Goal: Find specific page/section: Find specific page/section

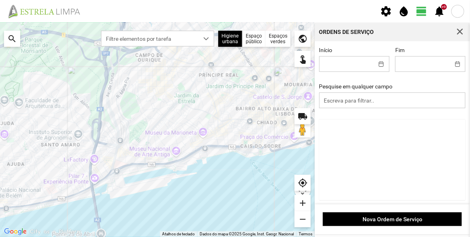
scroll to position [403, 0]
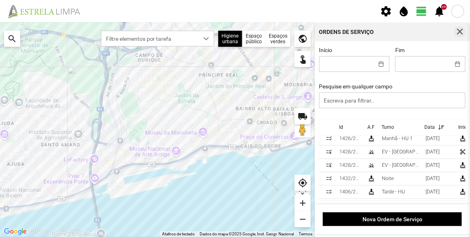
click at [459, 32] on span "button" at bounding box center [459, 31] width 7 height 7
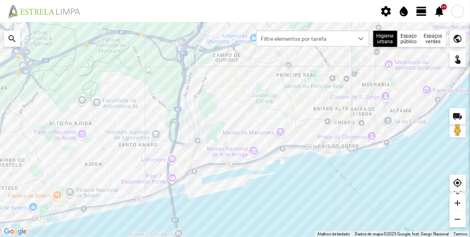
click at [436, 36] on div "Espaços verdes" at bounding box center [432, 39] width 25 height 16
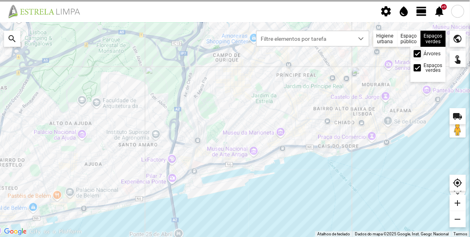
click at [420, 52] on div at bounding box center [416, 53] width 7 height 7
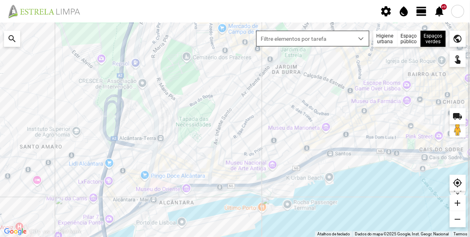
click at [354, 36] on div "dropdown trigger" at bounding box center [361, 38] width 16 height 15
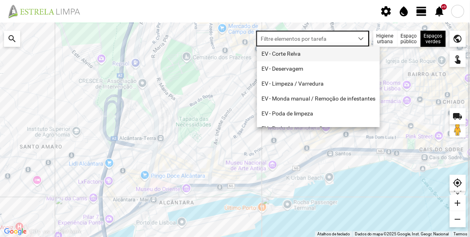
scroll to position [4, 34]
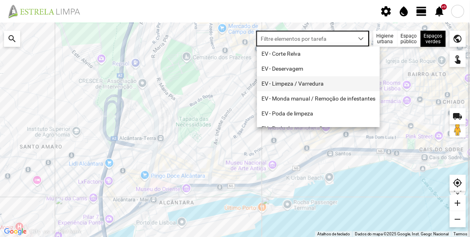
click at [304, 83] on li "EV - Limpeza / Varredura" at bounding box center [318, 83] width 123 height 15
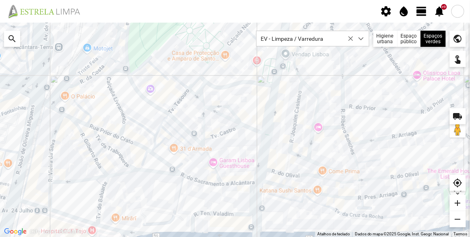
drag, startPoint x: 268, startPoint y: 155, endPoint x: 207, endPoint y: 152, distance: 61.0
click at [207, 152] on div at bounding box center [235, 130] width 470 height 214
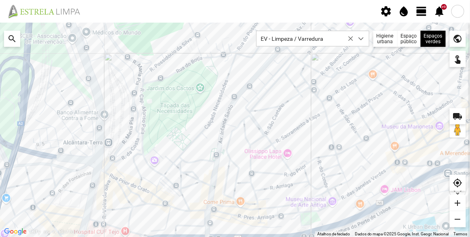
drag, startPoint x: 239, startPoint y: 134, endPoint x: 212, endPoint y: 182, distance: 54.4
click at [212, 182] on div at bounding box center [235, 130] width 470 height 214
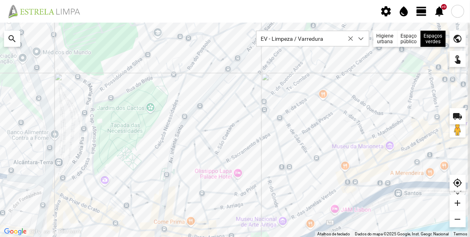
drag, startPoint x: 287, startPoint y: 149, endPoint x: 239, endPoint y: 166, distance: 50.9
click at [239, 166] on div at bounding box center [235, 130] width 470 height 214
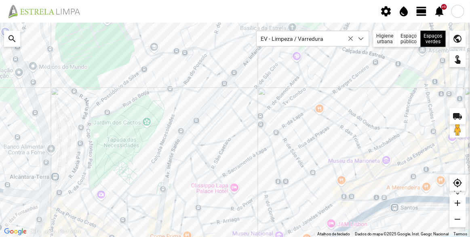
drag, startPoint x: 256, startPoint y: 144, endPoint x: 260, endPoint y: 171, distance: 27.7
click at [260, 171] on div at bounding box center [235, 130] width 470 height 214
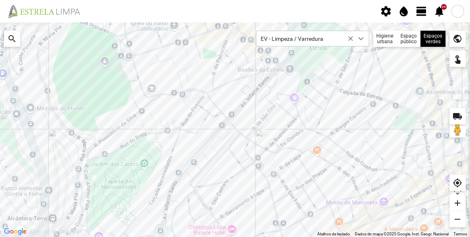
drag, startPoint x: 275, startPoint y: 146, endPoint x: 268, endPoint y: 172, distance: 27.6
click at [268, 172] on div at bounding box center [235, 130] width 470 height 214
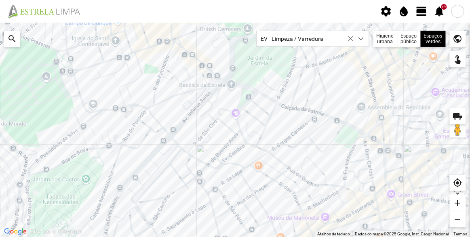
drag, startPoint x: 327, startPoint y: 148, endPoint x: 266, endPoint y: 157, distance: 61.3
click at [266, 157] on div at bounding box center [235, 130] width 470 height 214
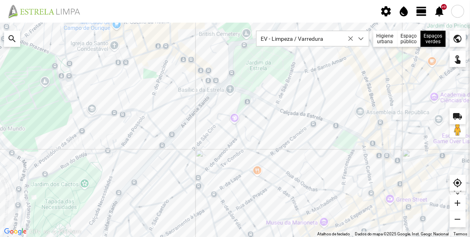
click at [325, 90] on div at bounding box center [235, 130] width 470 height 214
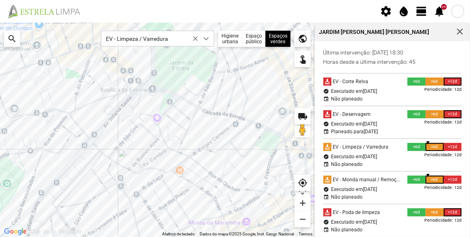
click at [285, 95] on div at bounding box center [157, 130] width 315 height 214
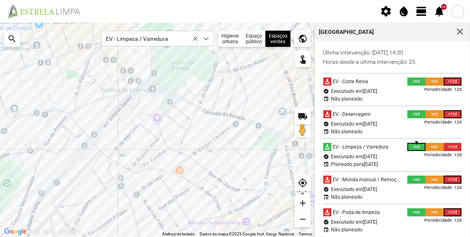
click at [270, 141] on div at bounding box center [157, 130] width 315 height 214
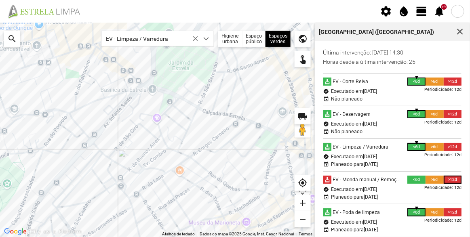
click at [165, 103] on div at bounding box center [157, 130] width 315 height 214
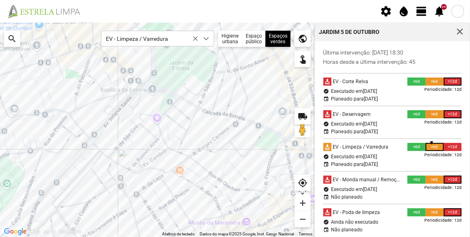
click at [287, 92] on div at bounding box center [157, 130] width 315 height 214
click at [262, 109] on div at bounding box center [157, 130] width 315 height 214
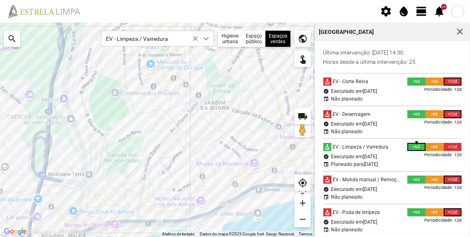
click at [266, 125] on div at bounding box center [157, 130] width 315 height 214
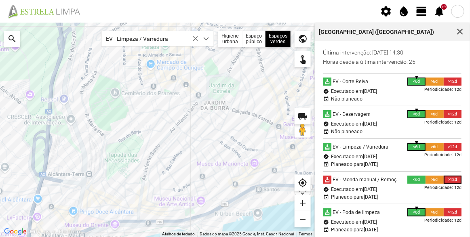
click at [267, 179] on div at bounding box center [157, 130] width 315 height 214
click at [192, 210] on div at bounding box center [157, 130] width 315 height 214
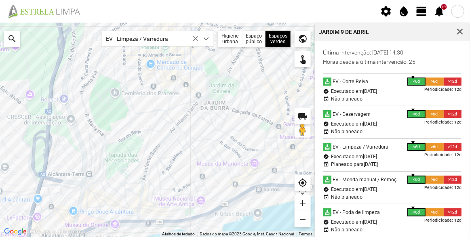
click at [213, 109] on div at bounding box center [157, 130] width 315 height 214
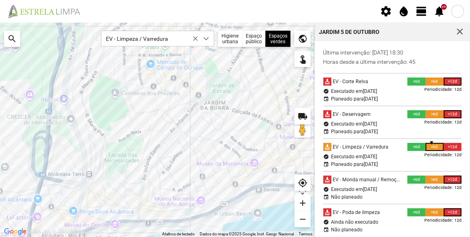
click at [199, 96] on div at bounding box center [157, 130] width 315 height 214
click at [258, 95] on div at bounding box center [157, 130] width 315 height 214
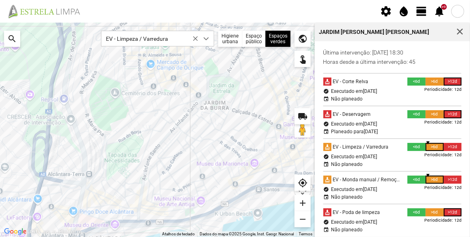
click at [129, 102] on div at bounding box center [157, 130] width 315 height 214
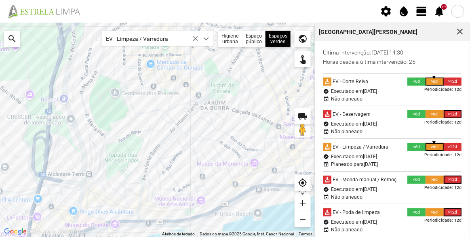
click at [199, 97] on div at bounding box center [157, 130] width 315 height 214
click at [214, 107] on div at bounding box center [157, 130] width 315 height 214
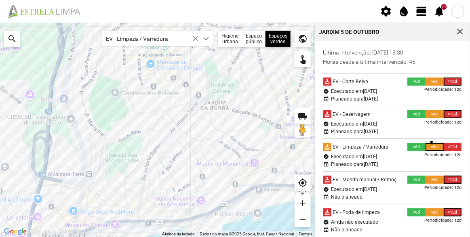
click at [256, 96] on div at bounding box center [157, 130] width 315 height 214
